Goal: Find specific page/section: Find specific page/section

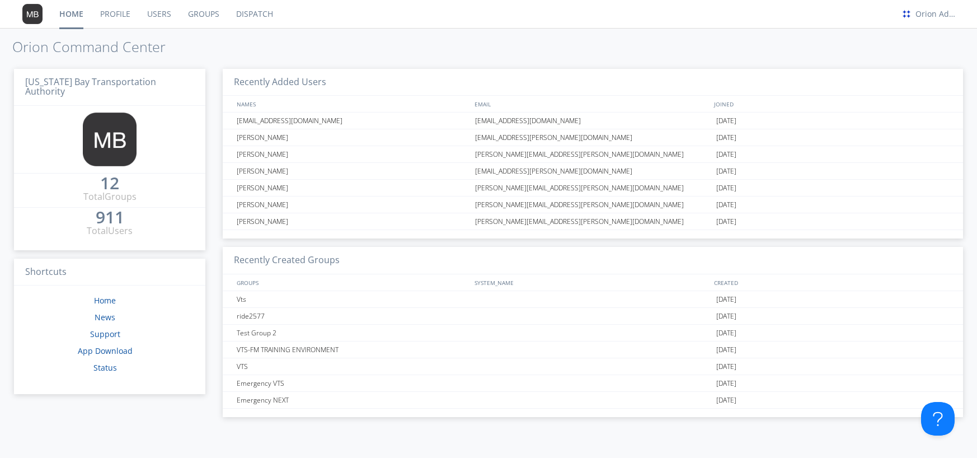
click at [162, 10] on link "Users" at bounding box center [159, 14] width 41 height 28
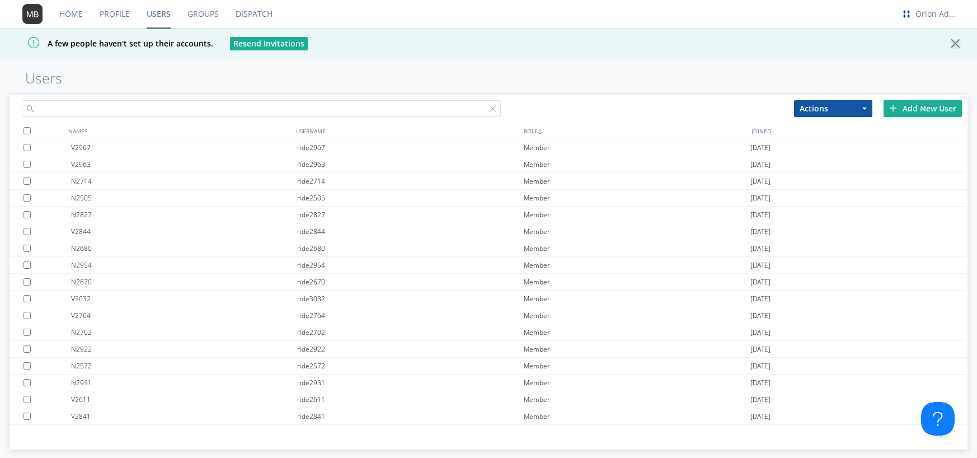
click at [228, 106] on input "text" at bounding box center [261, 108] width 479 height 17
paste input "[PERSON_NAME]"
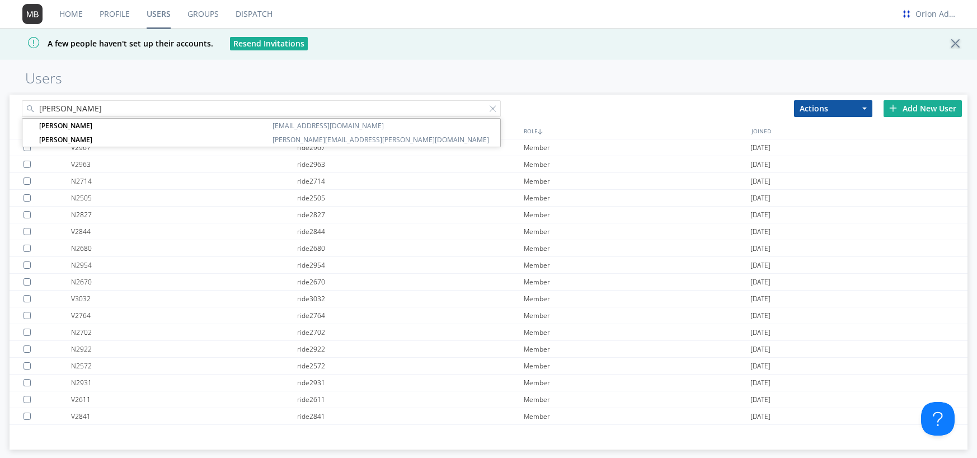
type input "[PERSON_NAME]"
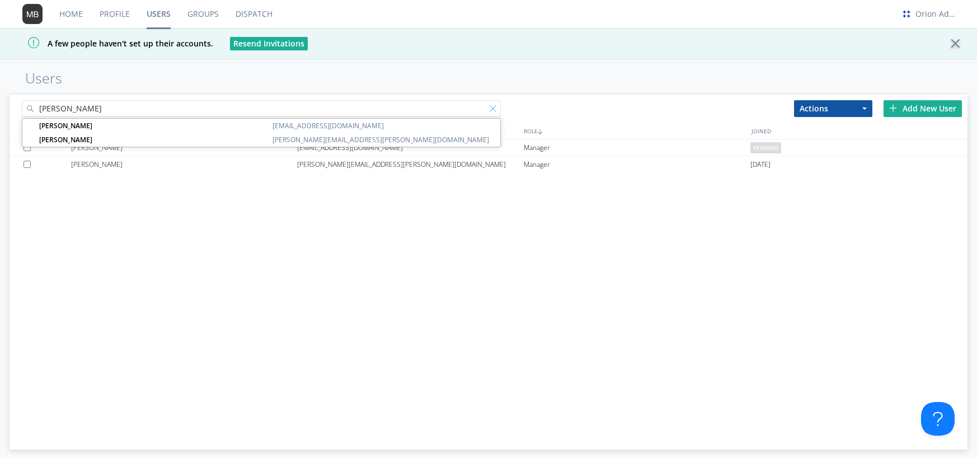
click at [494, 108] on div at bounding box center [495, 110] width 11 height 11
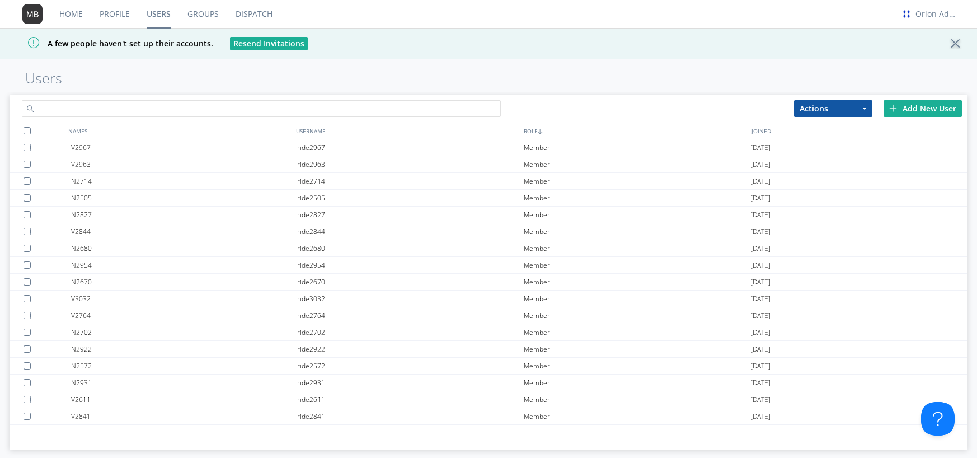
click at [467, 108] on input "text" at bounding box center [261, 108] width 479 height 17
paste input "[PERSON_NAME][EMAIL_ADDRESS][DOMAIN_NAME]"
type input "[PERSON_NAME][EMAIL_ADDRESS][DOMAIN_NAME]"
click at [449, 67] on div "Home Profile Users Groups Dispatch Orion Admin 1 A few people haven't set up th…" at bounding box center [488, 229] width 977 height 458
click at [496, 108] on div at bounding box center [495, 110] width 11 height 11
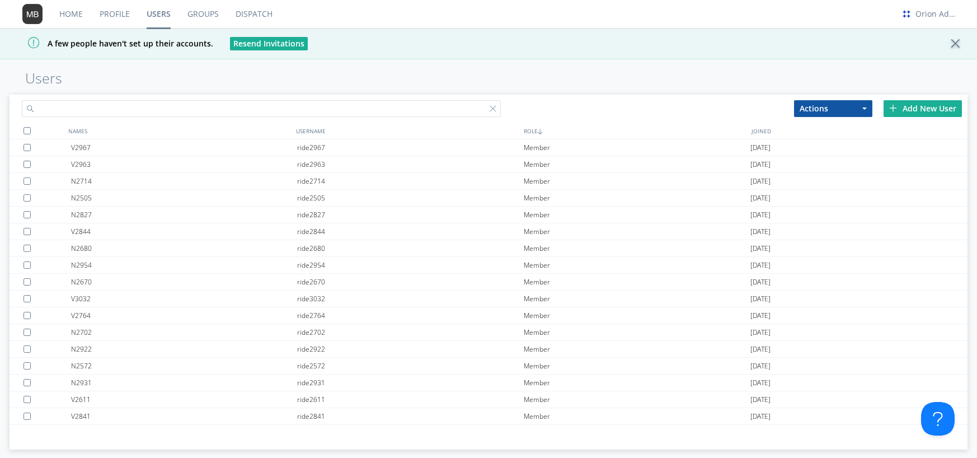
click at [454, 107] on input "text" at bounding box center [261, 108] width 479 height 17
paste input "[EMAIL_ADDRESS][PERSON_NAME][DOMAIN_NAME]"
type input "[EMAIL_ADDRESS][PERSON_NAME][DOMAIN_NAME]"
click at [597, 70] on h1 "Users" at bounding box center [488, 78] width 977 height 16
click at [491, 107] on div at bounding box center [495, 110] width 11 height 11
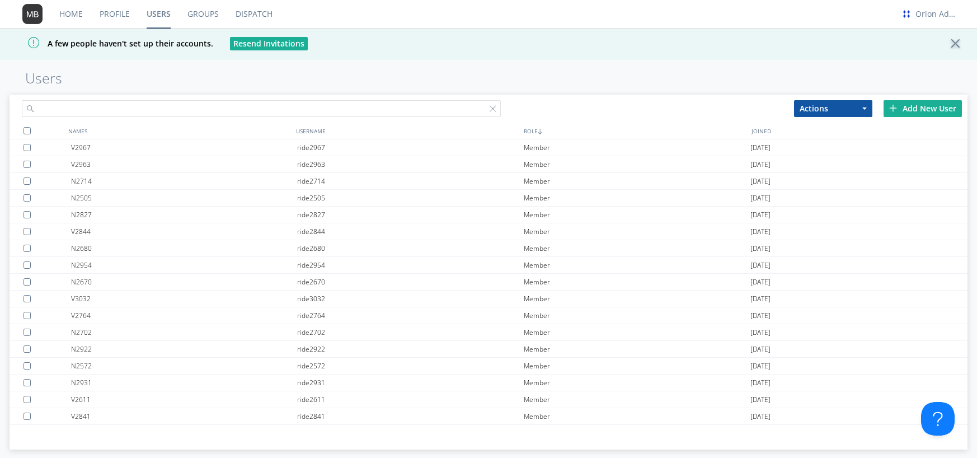
click at [488, 107] on div at bounding box center [249, 107] width 479 height 24
click at [425, 107] on input "text" at bounding box center [261, 108] width 479 height 17
paste input "[PERSON_NAME][EMAIL_ADDRESS][PERSON_NAME][DOMAIN_NAME]"
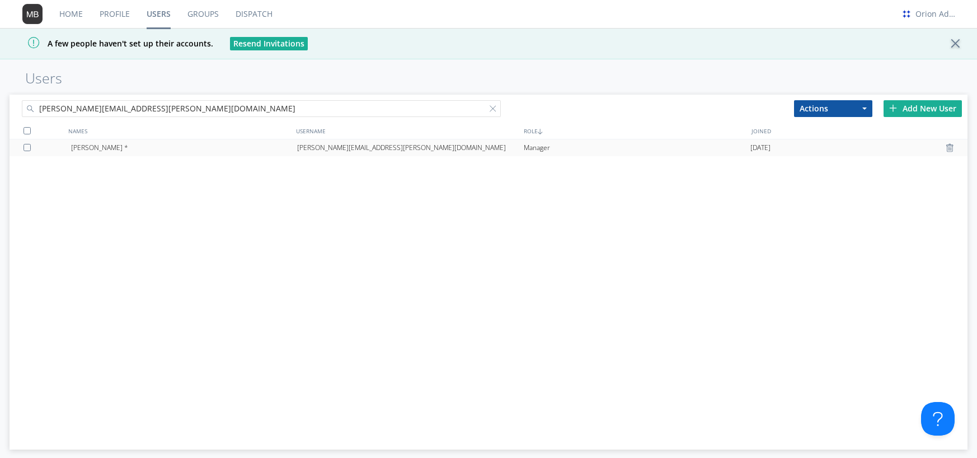
type input "[PERSON_NAME][EMAIL_ADDRESS][PERSON_NAME][DOMAIN_NAME]"
click at [492, 106] on div at bounding box center [495, 110] width 11 height 11
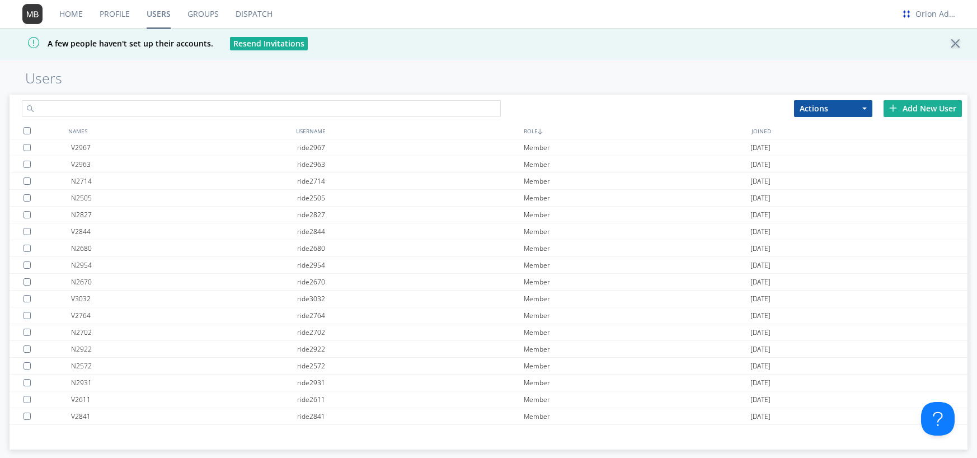
click at [446, 103] on input "text" at bounding box center [261, 108] width 479 height 17
paste input "[PERSON_NAME][EMAIL_ADDRESS][PERSON_NAME][DOMAIN_NAME]"
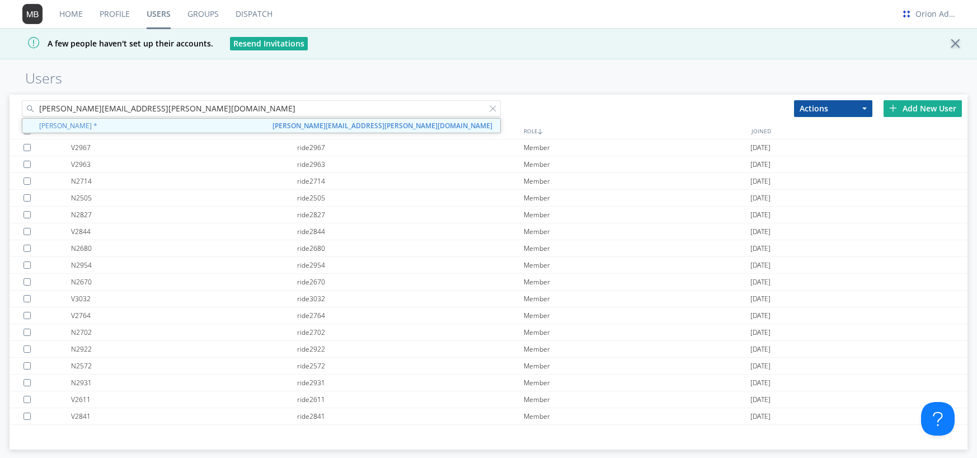
click at [401, 89] on div "Home Profile Users Groups Dispatch Orion Admin 1 A few people haven't set up th…" at bounding box center [488, 229] width 977 height 458
drag, startPoint x: 156, startPoint y: 104, endPoint x: 89, endPoint y: 96, distance: 67.7
click at [89, 96] on div "[PERSON_NAME][EMAIL_ADDRESS][PERSON_NAME][DOMAIN_NAME]" at bounding box center [249, 107] width 479 height 24
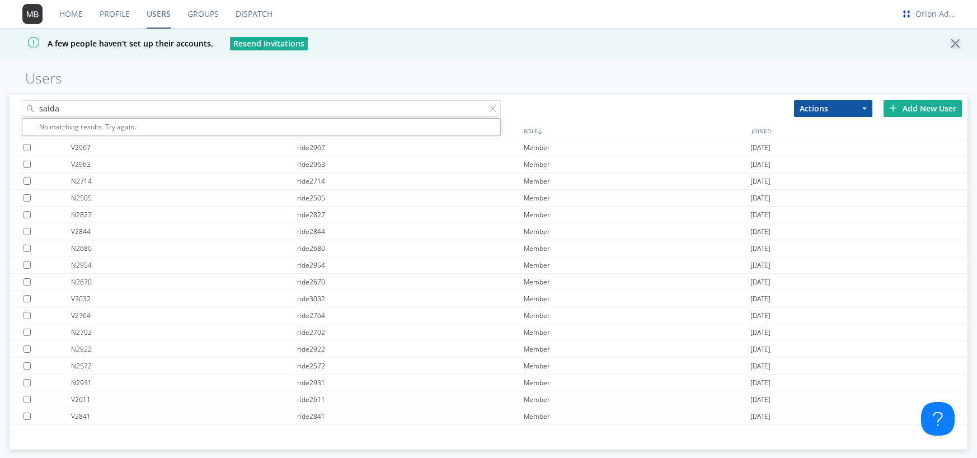
click at [576, 92] on div "saida No matching results. Try again. Actions Add to Group Delete User Edit Set…" at bounding box center [488, 269] width 957 height 355
click at [200, 105] on input "saida" at bounding box center [261, 108] width 479 height 17
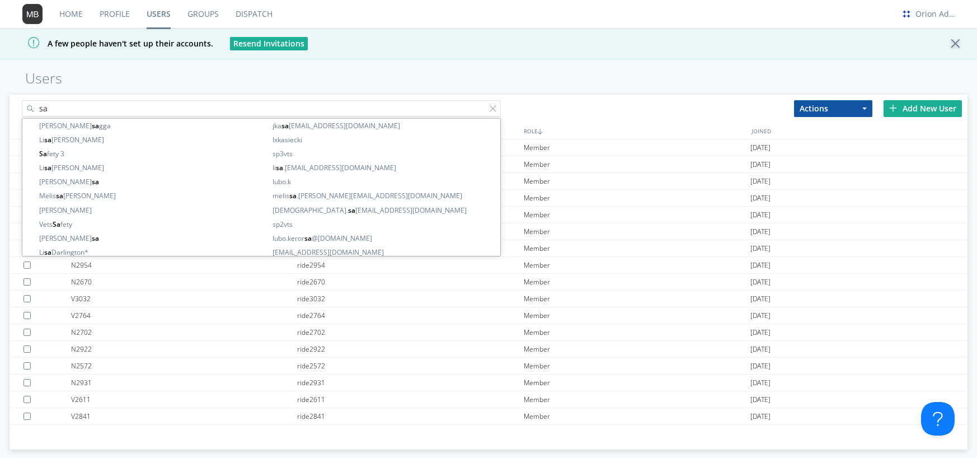
type input "s"
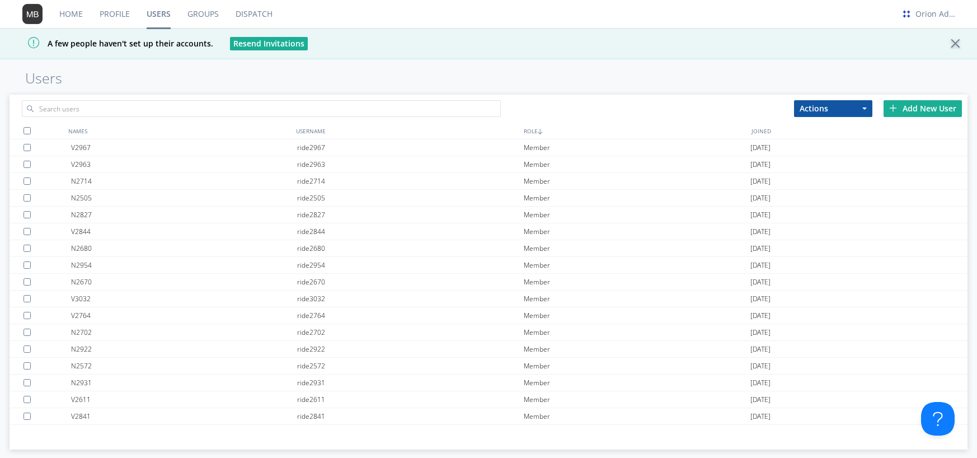
click at [670, 65] on div "Home Profile Users Groups Dispatch Orion Admin 1 A few people haven't set up th…" at bounding box center [488, 229] width 977 height 458
click at [480, 73] on h1 "Users" at bounding box center [488, 78] width 977 height 16
click at [406, 109] on input "text" at bounding box center [261, 108] width 479 height 17
paste input "[EMAIL_ADDRESS][PERSON_NAME][DOMAIN_NAME]"
drag, startPoint x: 308, startPoint y: 110, endPoint x: 25, endPoint y: 105, distance: 283.1
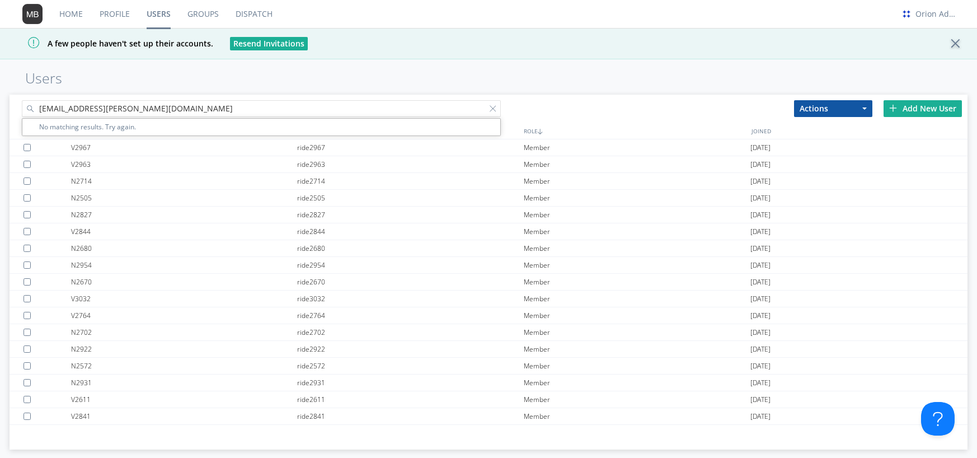
click at [25, 105] on input "[EMAIL_ADDRESS][PERSON_NAME][DOMAIN_NAME]" at bounding box center [261, 108] width 479 height 17
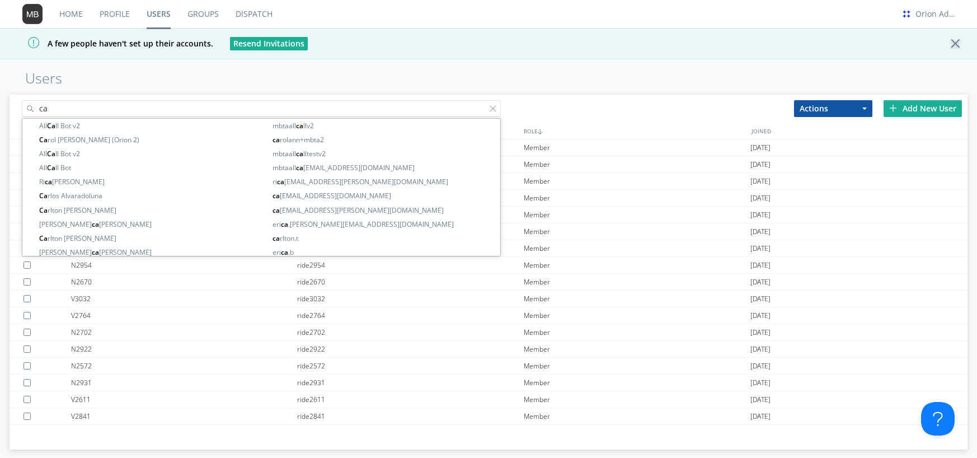
type input "c"
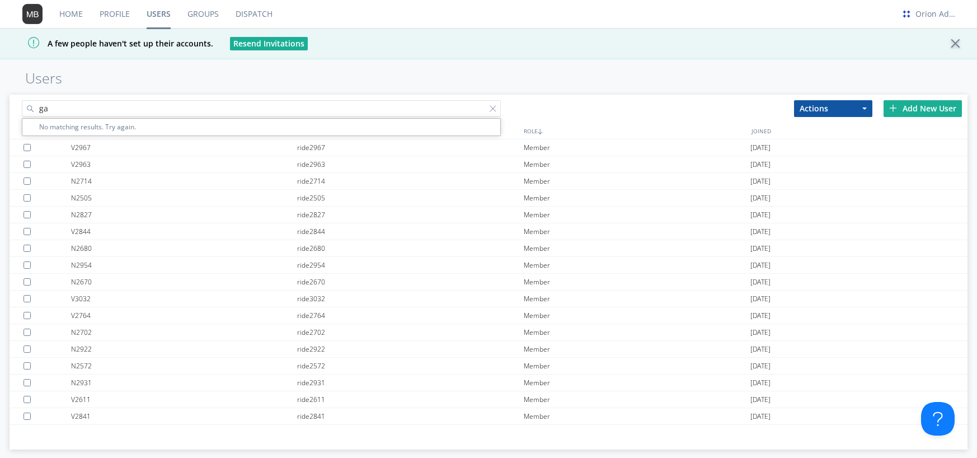
type input "g"
click at [316, 66] on div "Home Profile Users Groups Dispatch Orion Admin 1 A few people haven't set up th…" at bounding box center [488, 229] width 977 height 458
click at [332, 107] on input "text" at bounding box center [261, 108] width 479 height 17
type input "√"
click at [523, 77] on h1 "Users" at bounding box center [488, 78] width 977 height 16
